Goal: Check status: Check status

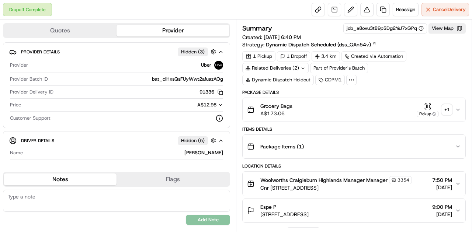
click at [426, 101] on button "Grocery Bags A$173.06 Pickup + 1" at bounding box center [353, 110] width 223 height 24
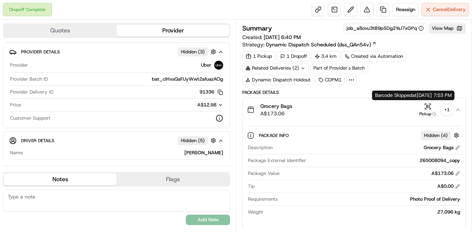
click at [429, 105] on icon "button" at bounding box center [429, 106] width 0 height 3
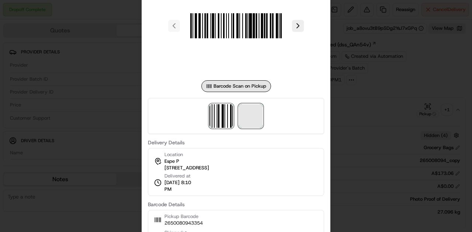
click at [251, 122] on span at bounding box center [251, 116] width 24 height 24
click at [358, 126] on div at bounding box center [236, 116] width 472 height 232
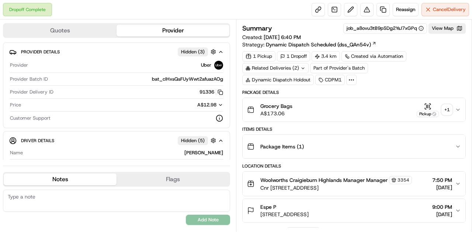
click at [284, 70] on div "Related Deliveries (2)" at bounding box center [275, 68] width 66 height 10
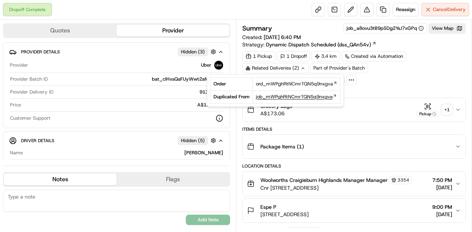
click at [286, 94] on span "job_mWPghRtNCmrTQN5q9nxgva" at bounding box center [294, 97] width 77 height 7
click at [427, 104] on icon "button" at bounding box center [427, 106] width 7 height 7
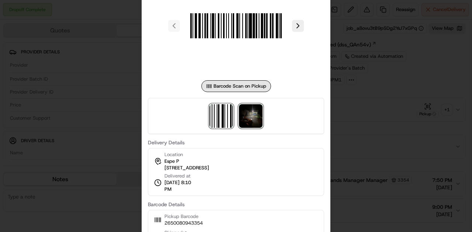
click at [254, 116] on img at bounding box center [251, 116] width 24 height 24
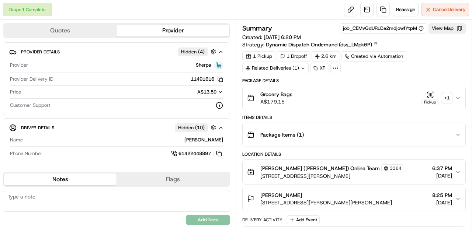
click at [430, 92] on icon "button" at bounding box center [429, 94] width 7 height 7
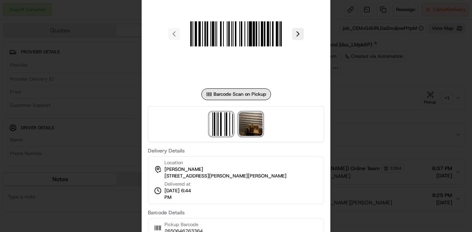
click at [256, 123] on img at bounding box center [251, 124] width 24 height 24
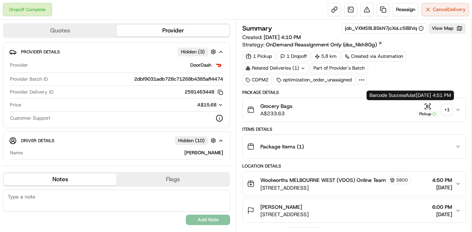
click at [427, 105] on icon "button" at bounding box center [427, 106] width 7 height 7
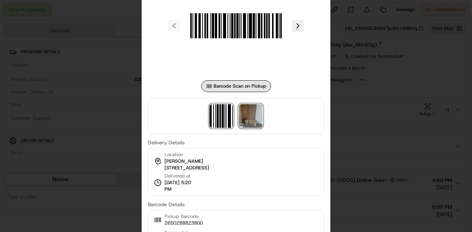
click at [246, 123] on img at bounding box center [251, 116] width 24 height 24
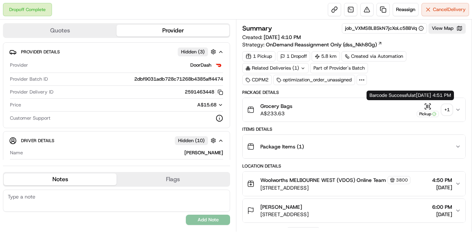
click at [429, 107] on icon "button" at bounding box center [429, 106] width 0 height 3
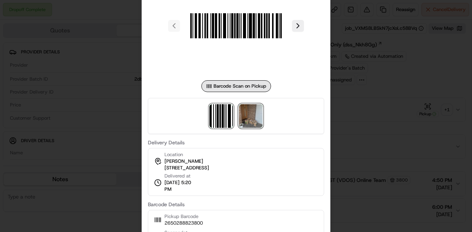
click at [251, 115] on img at bounding box center [251, 116] width 24 height 24
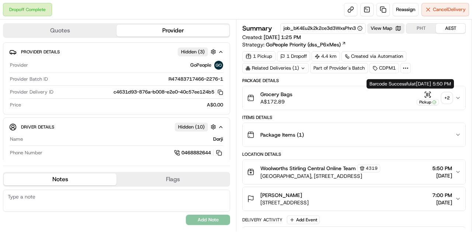
click at [429, 93] on icon "button" at bounding box center [427, 94] width 7 height 7
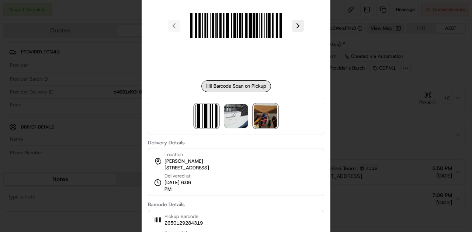
click at [264, 119] on img at bounding box center [266, 116] width 24 height 24
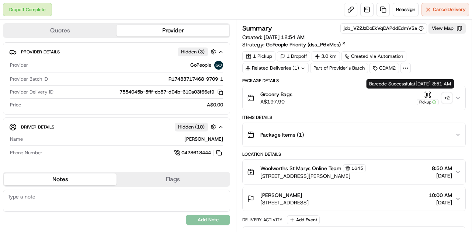
click at [429, 93] on icon "button" at bounding box center [429, 94] width 0 height 3
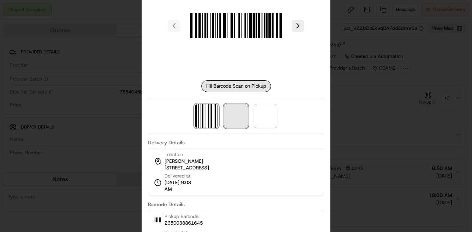
click at [230, 113] on span at bounding box center [236, 116] width 24 height 24
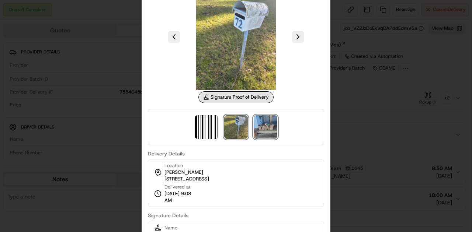
click at [273, 122] on img at bounding box center [266, 127] width 24 height 24
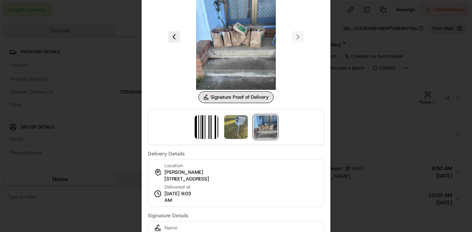
click at [268, 124] on img at bounding box center [266, 127] width 24 height 24
click at [360, 71] on div at bounding box center [236, 116] width 472 height 232
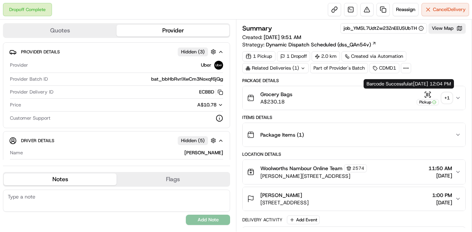
click at [426, 92] on icon "button" at bounding box center [425, 92] width 1 height 1
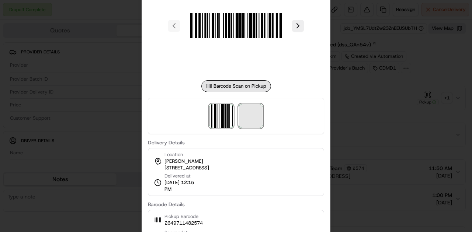
click at [255, 119] on span at bounding box center [251, 116] width 24 height 24
